Goal: Task Accomplishment & Management: Manage account settings

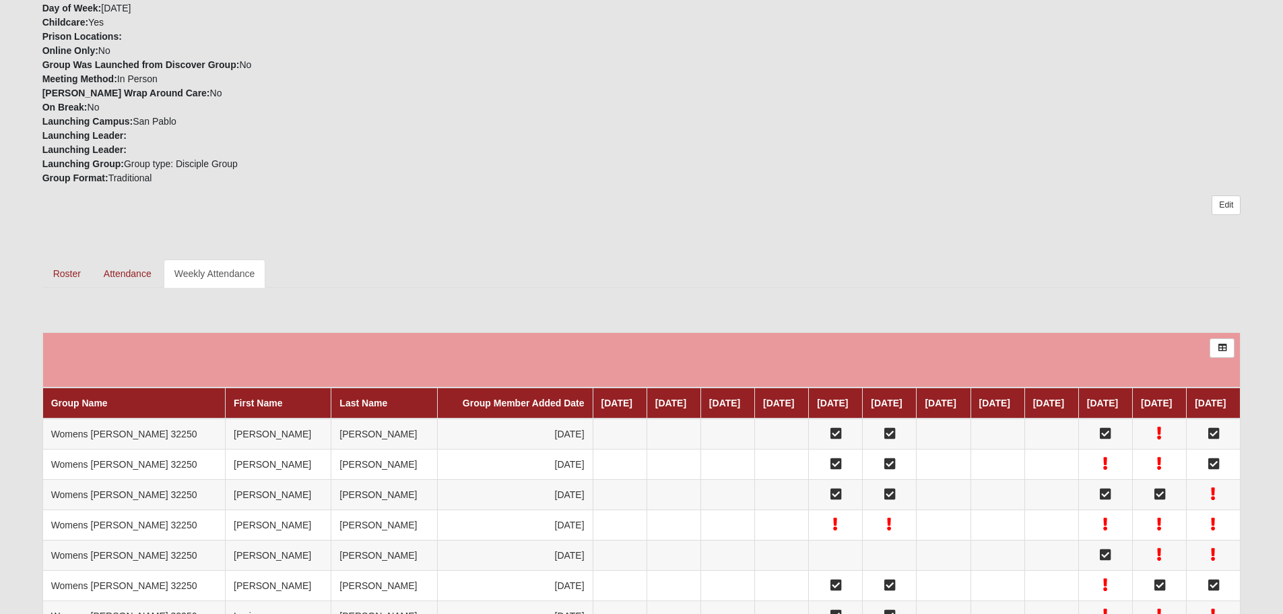
scroll to position [313, 0]
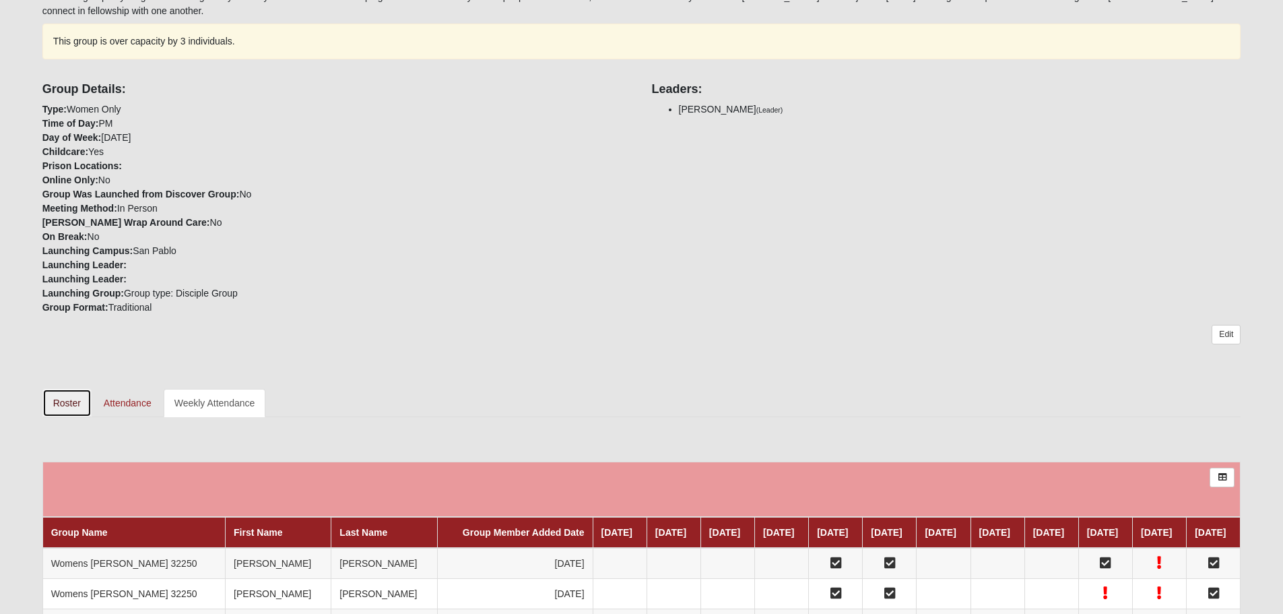
click at [60, 397] on link "Roster" at bounding box center [66, 403] width 49 height 28
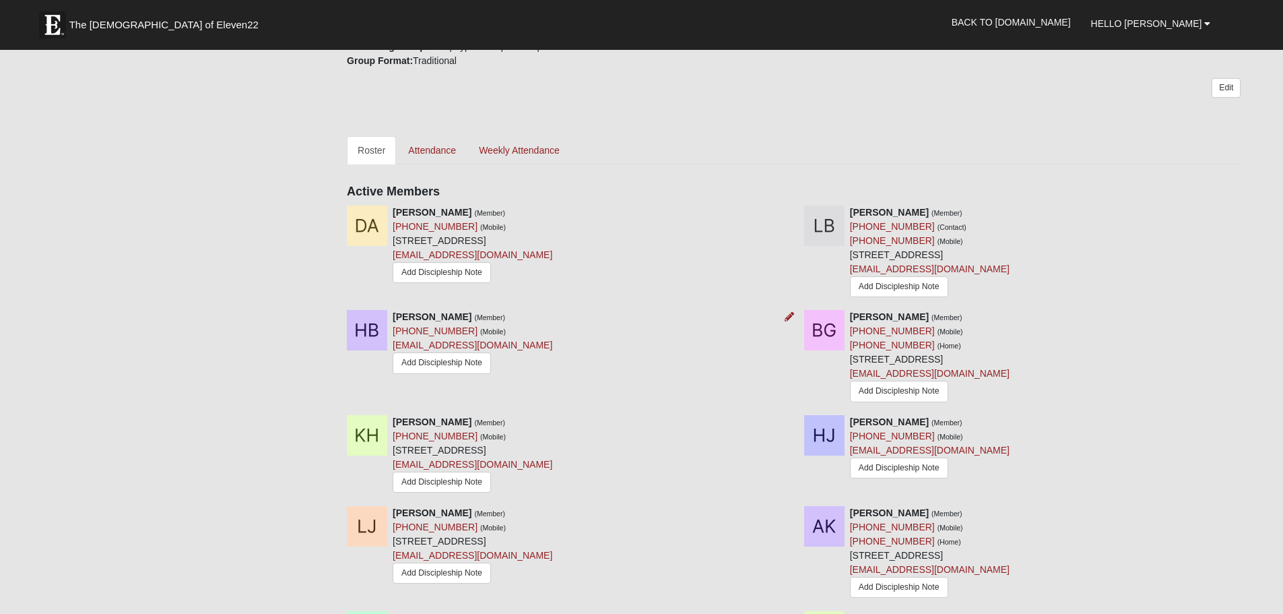
scroll to position [606, 0]
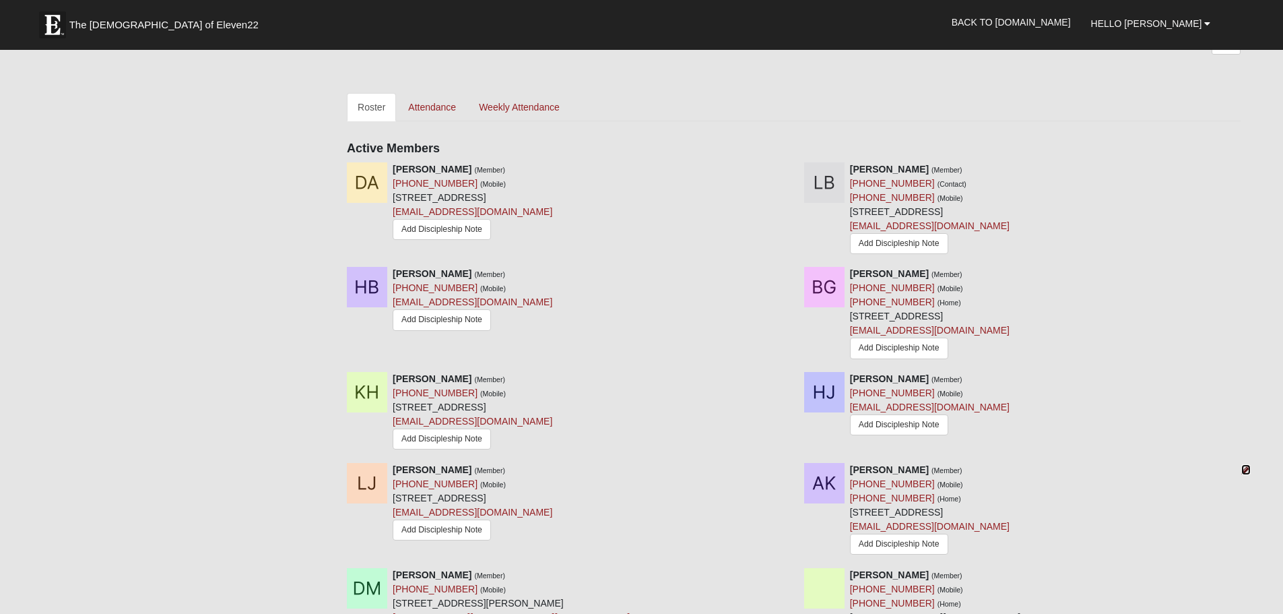
click at [1251, 474] on icon at bounding box center [1246, 469] width 9 height 9
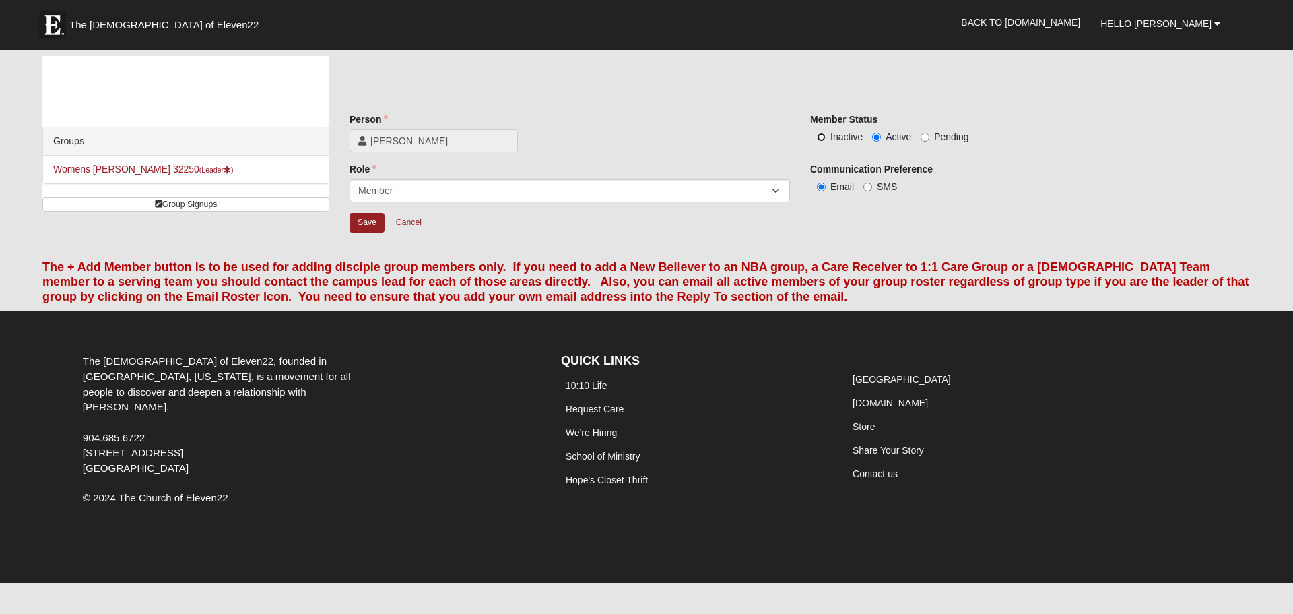
click at [825, 138] on input "Inactive" at bounding box center [821, 137] width 9 height 9
radio input "true"
click at [356, 222] on input "Save" at bounding box center [367, 223] width 35 height 20
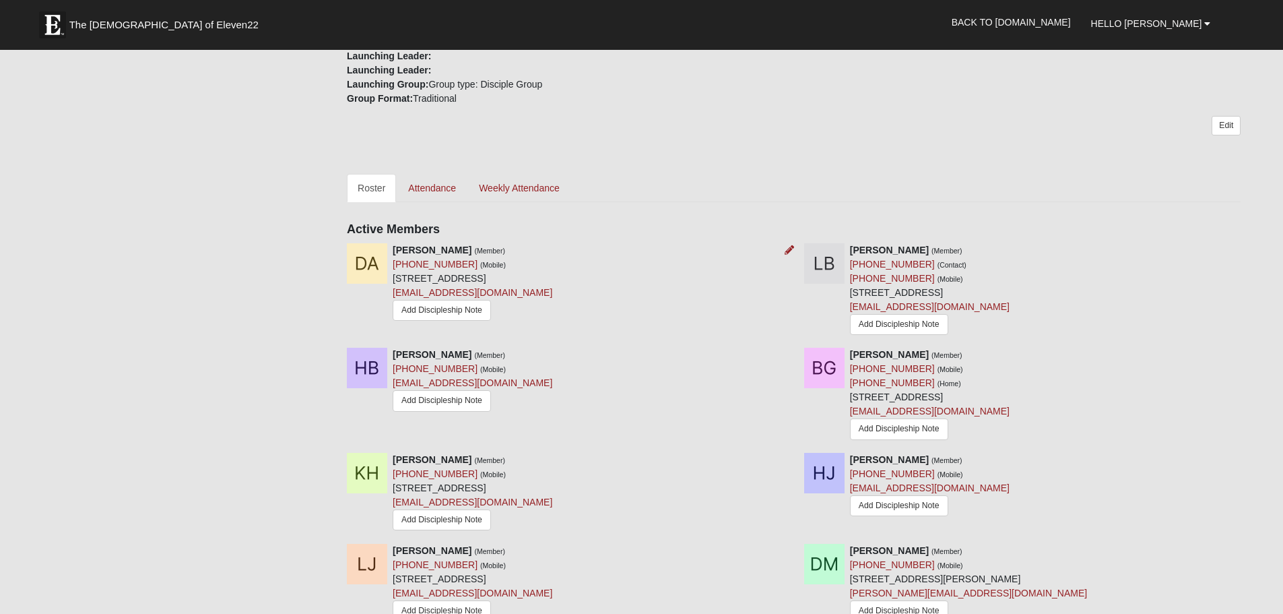
scroll to position [539, 0]
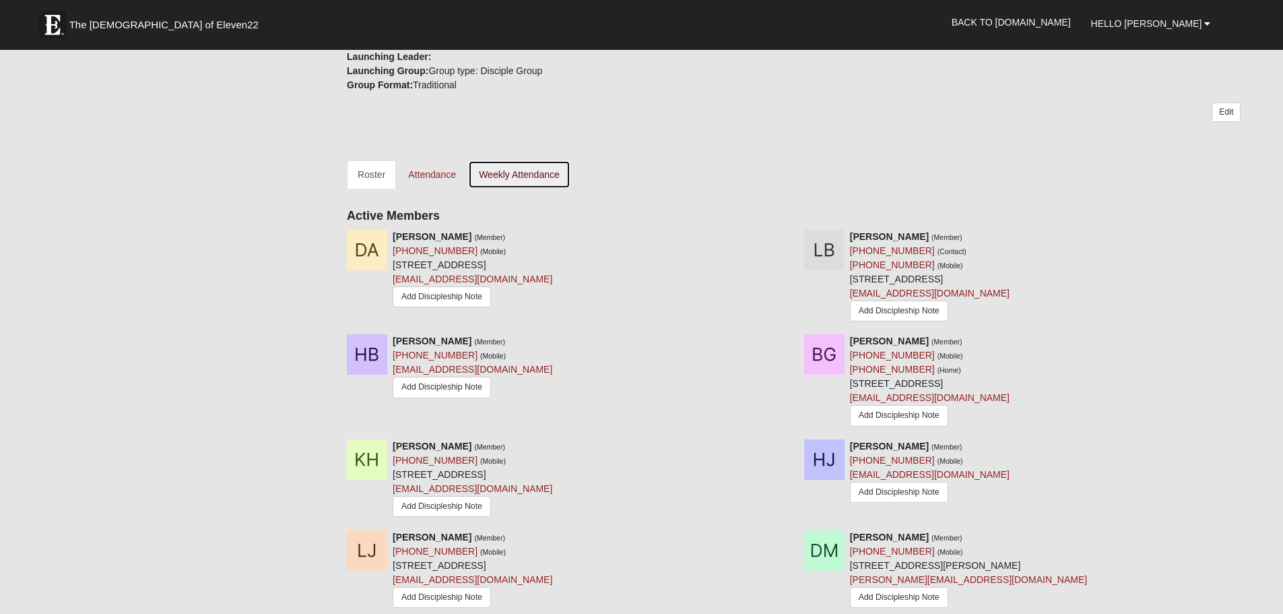
drag, startPoint x: 528, startPoint y: 175, endPoint x: 540, endPoint y: 186, distance: 16.2
click at [528, 175] on link "Weekly Attendance" at bounding box center [519, 174] width 102 height 28
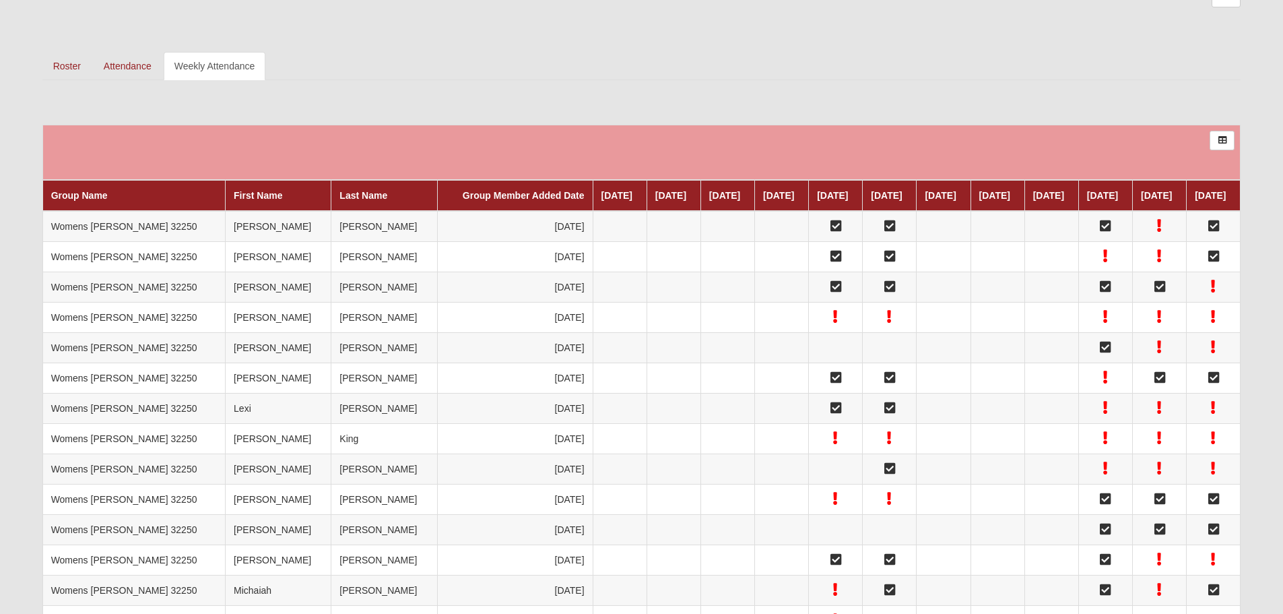
scroll to position [448, 0]
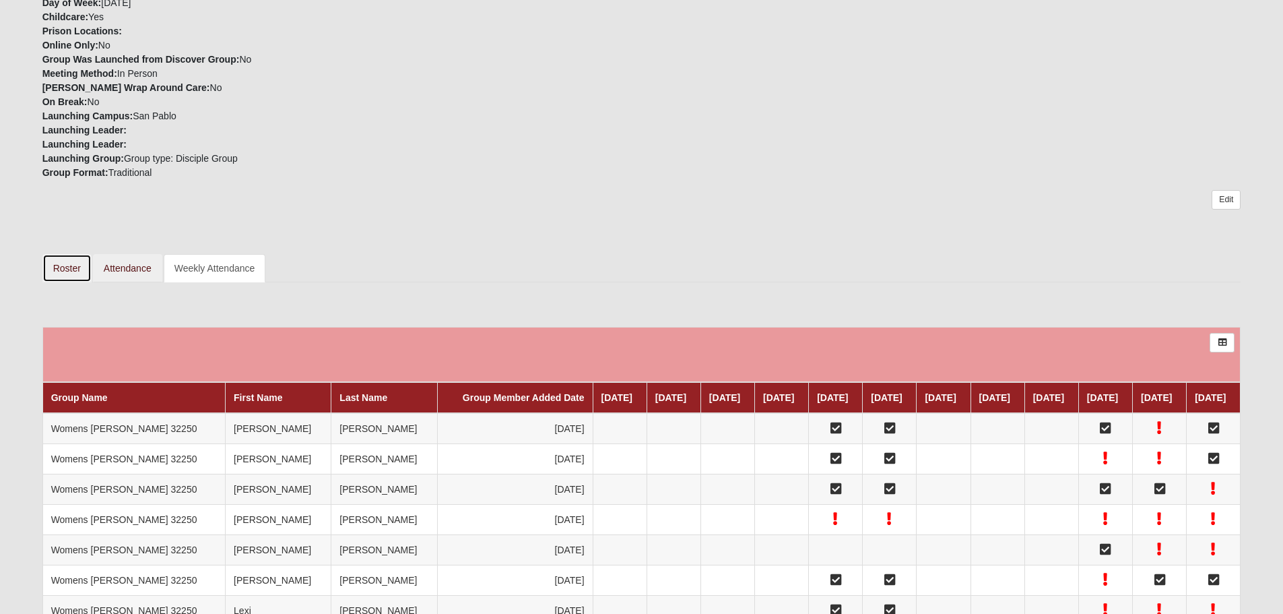
drag, startPoint x: 75, startPoint y: 269, endPoint x: 131, endPoint y: 265, distance: 56.1
click at [75, 269] on link "Roster" at bounding box center [66, 268] width 49 height 28
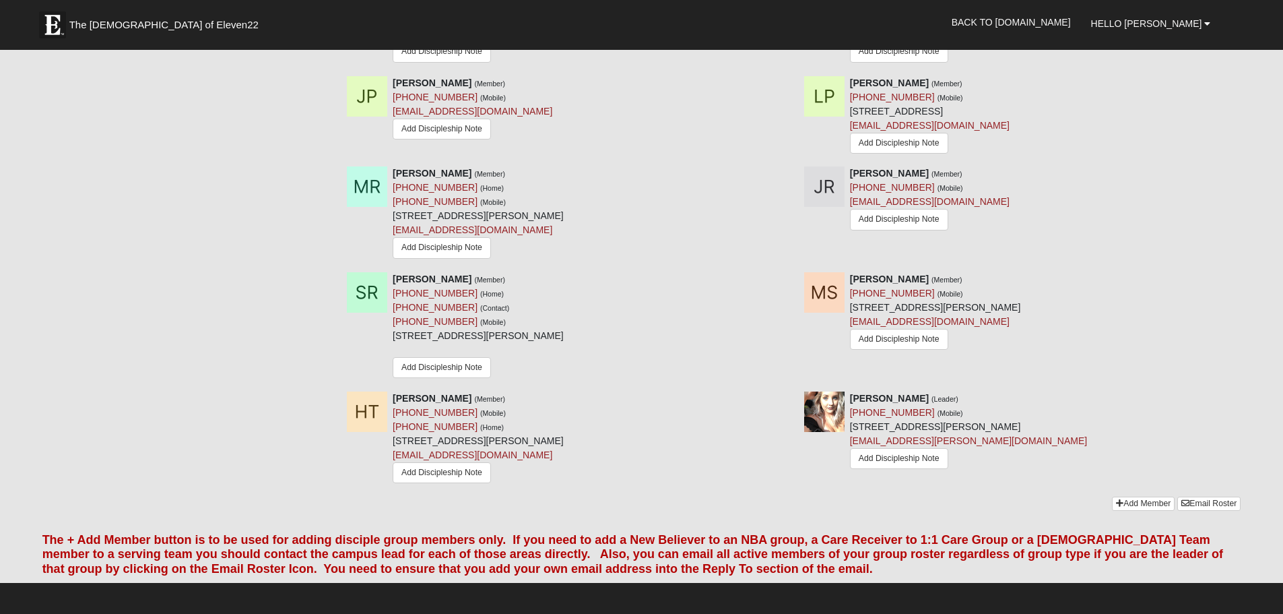
scroll to position [1213, 0]
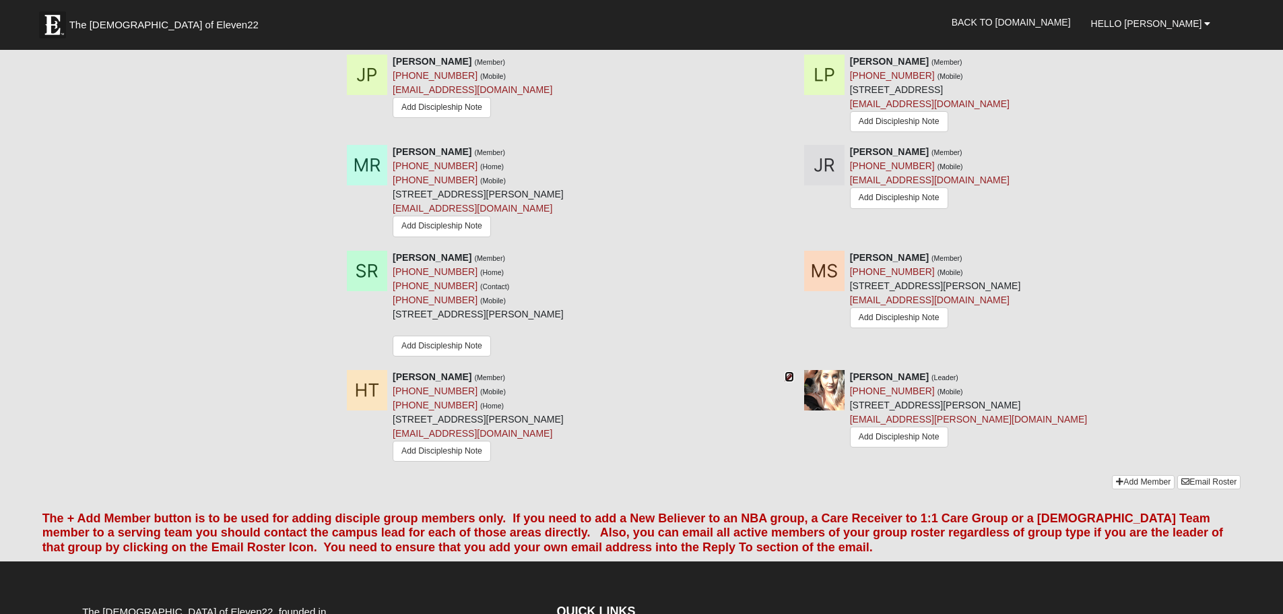
click at [789, 381] on icon at bounding box center [789, 376] width 9 height 9
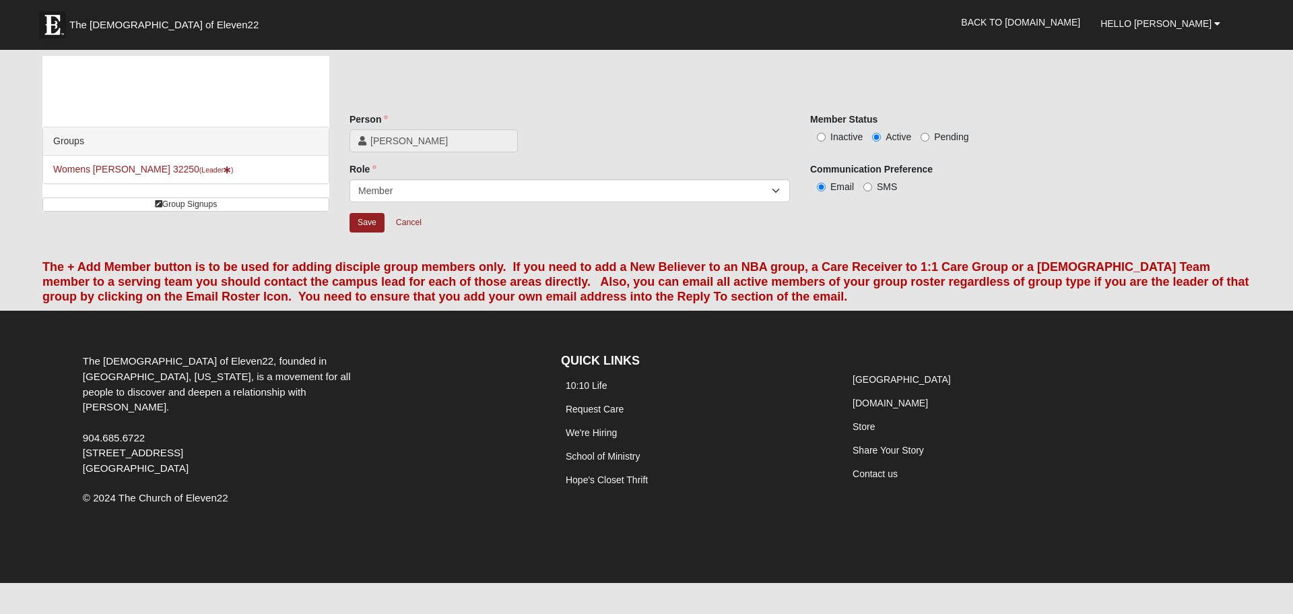
click at [846, 139] on span "Inactive" at bounding box center [847, 136] width 32 height 11
click at [826, 139] on input "Inactive" at bounding box center [821, 137] width 9 height 9
radio input "true"
click at [369, 220] on input "Save" at bounding box center [367, 223] width 35 height 20
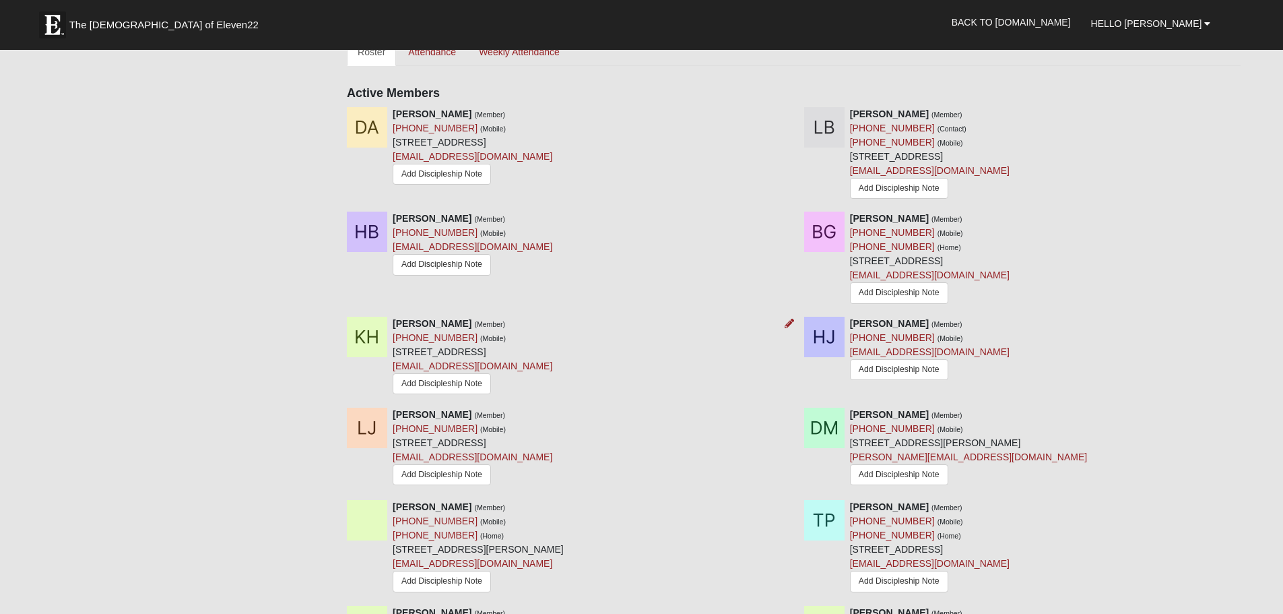
scroll to position [606, 0]
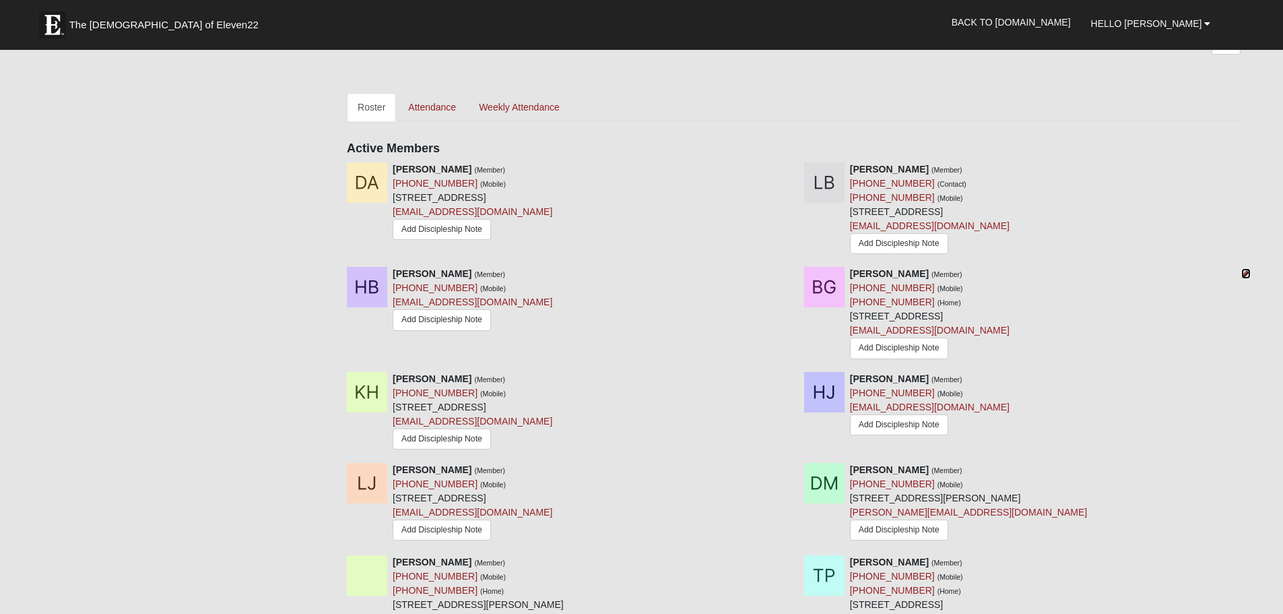
click at [1245, 278] on icon at bounding box center [1246, 273] width 9 height 9
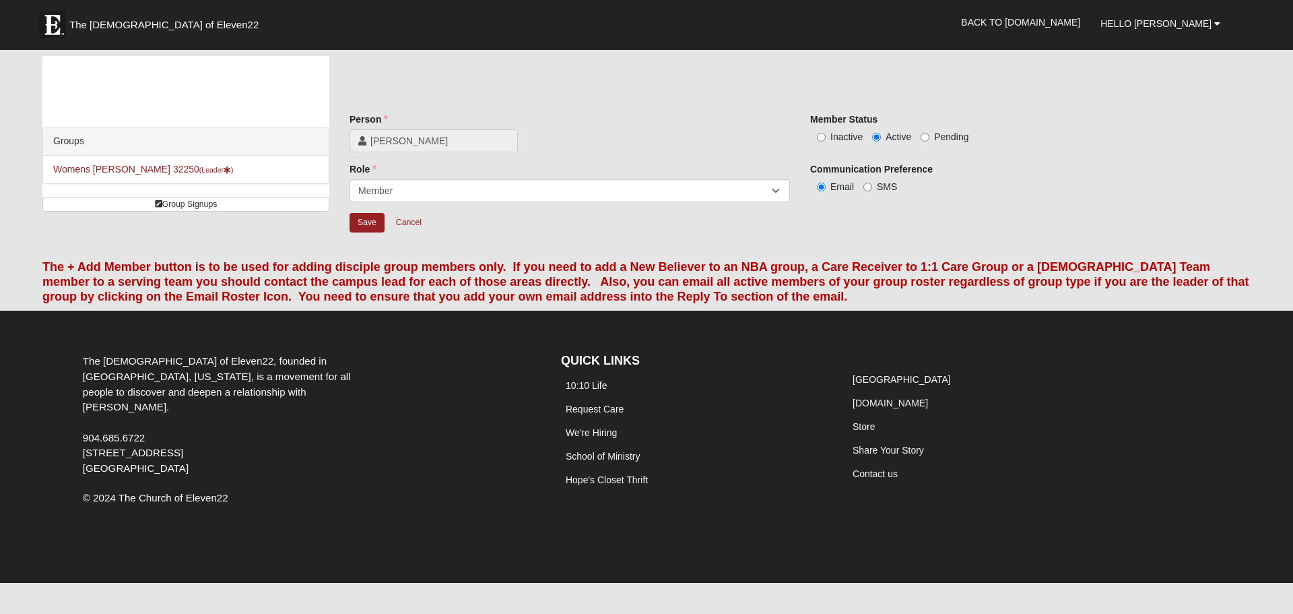
click at [841, 141] on span "Inactive" at bounding box center [847, 136] width 32 height 11
click at [826, 141] on input "Inactive" at bounding box center [821, 137] width 9 height 9
radio input "true"
click at [367, 224] on input "Save" at bounding box center [367, 223] width 35 height 20
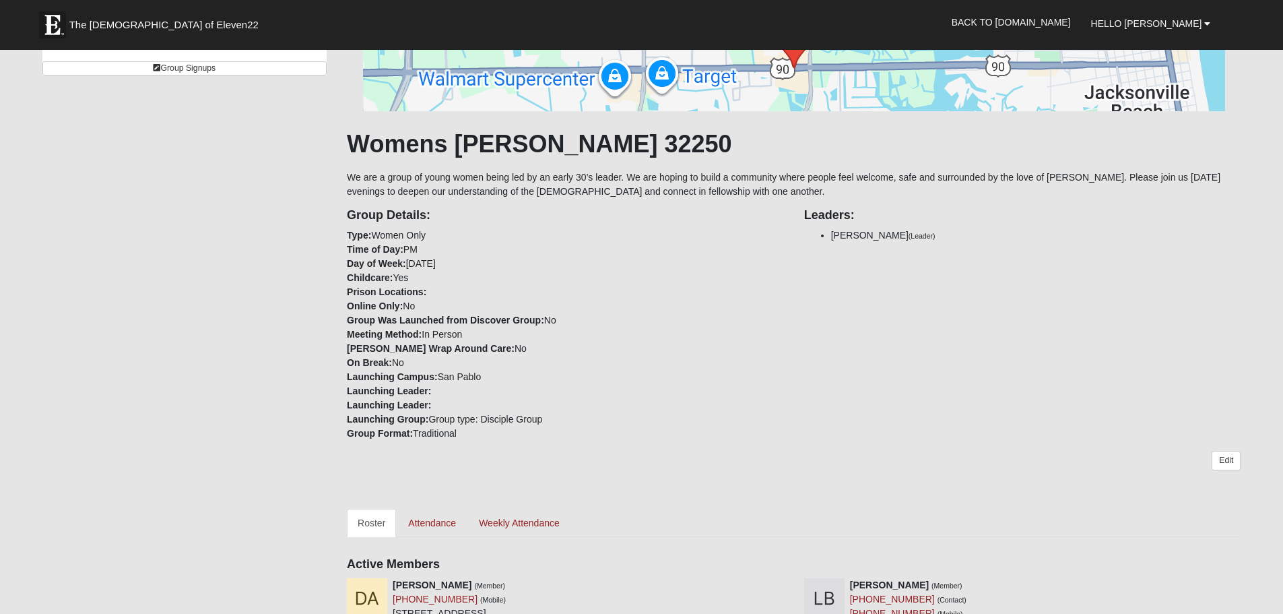
scroll to position [337, 0]
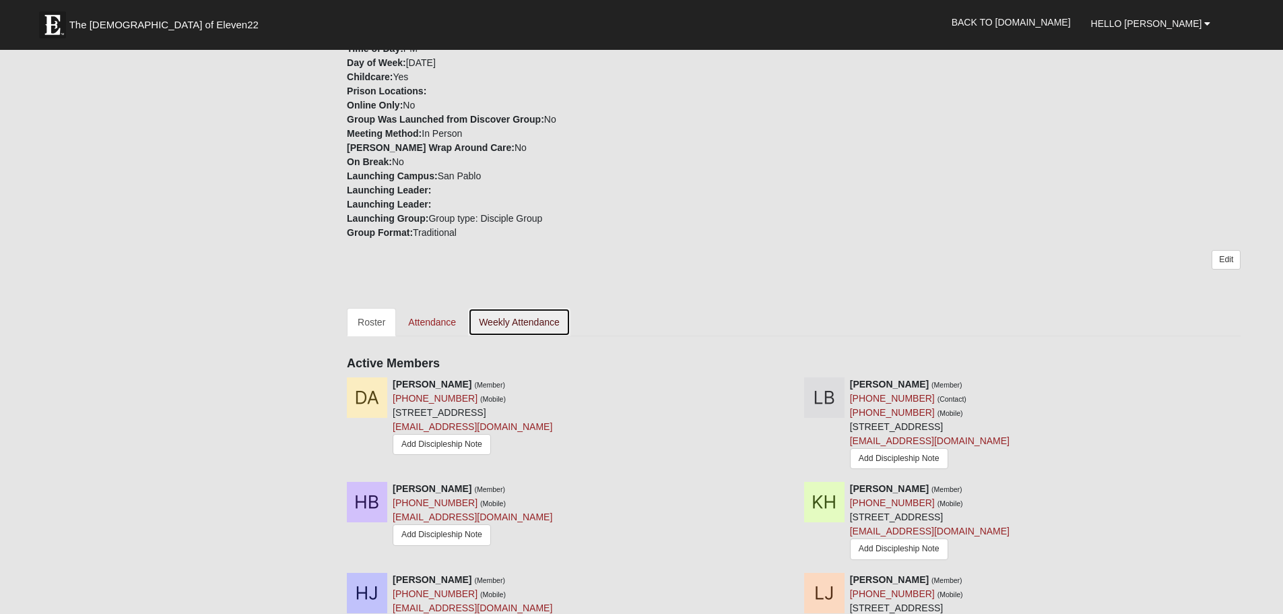
click at [556, 315] on link "Weekly Attendance" at bounding box center [519, 322] width 102 height 28
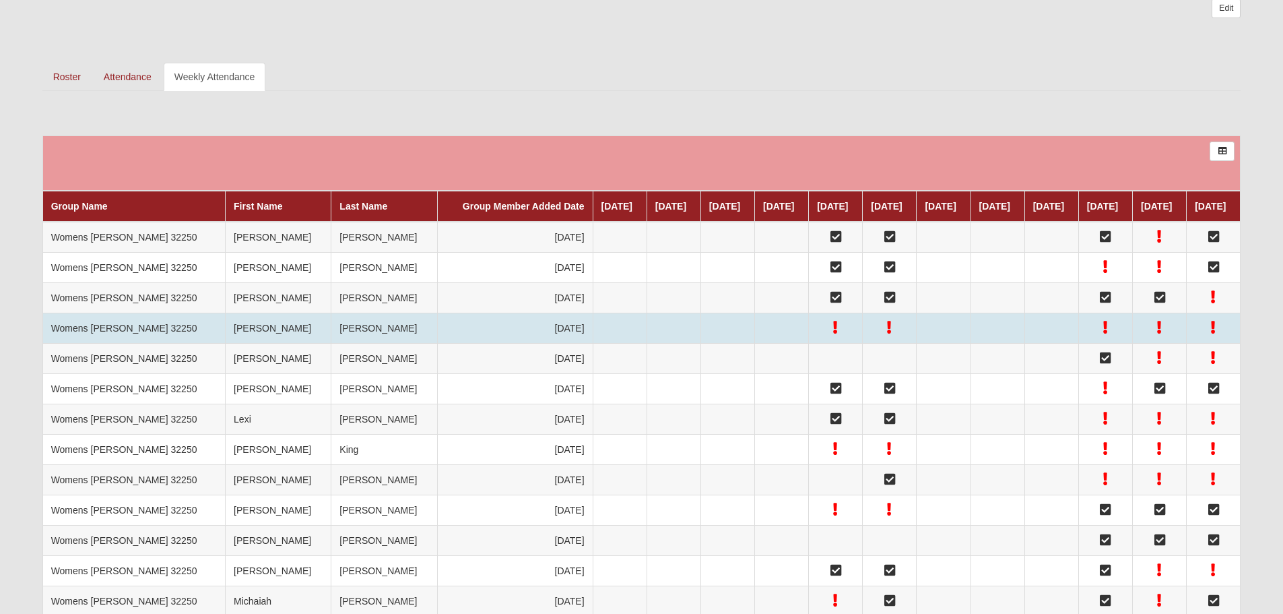
scroll to position [393, 0]
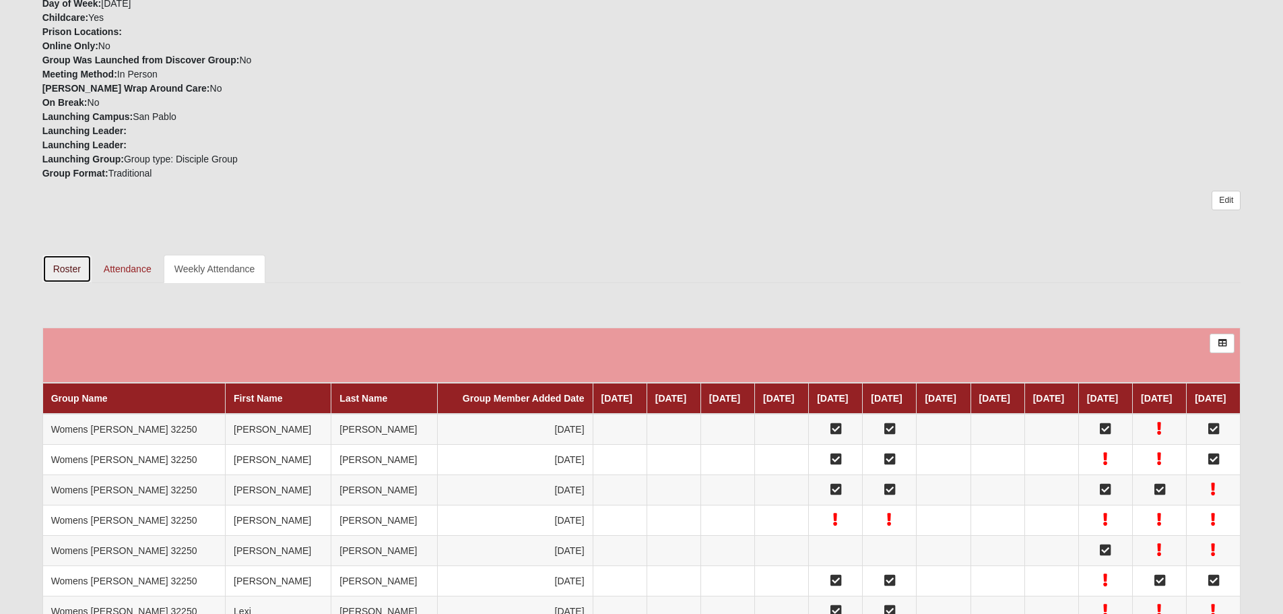
drag, startPoint x: 79, startPoint y: 261, endPoint x: 90, endPoint y: 257, distance: 12.1
click at [79, 261] on link "Roster" at bounding box center [66, 269] width 49 height 28
